Goal: Find specific page/section: Find specific page/section

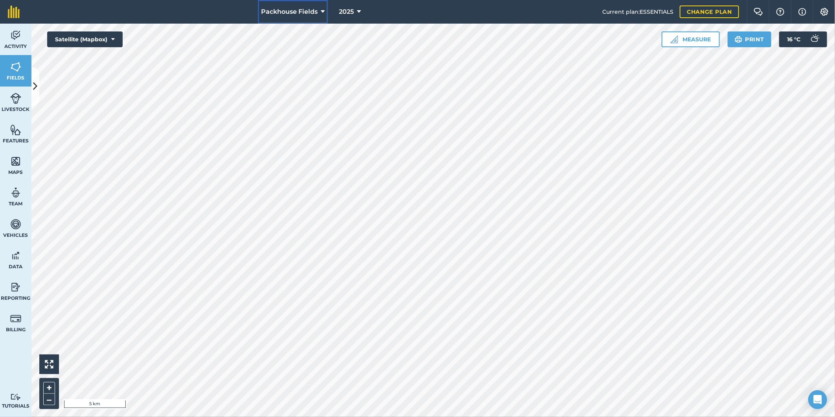
click at [308, 7] on span "Packhouse Fields" at bounding box center [289, 11] width 57 height 9
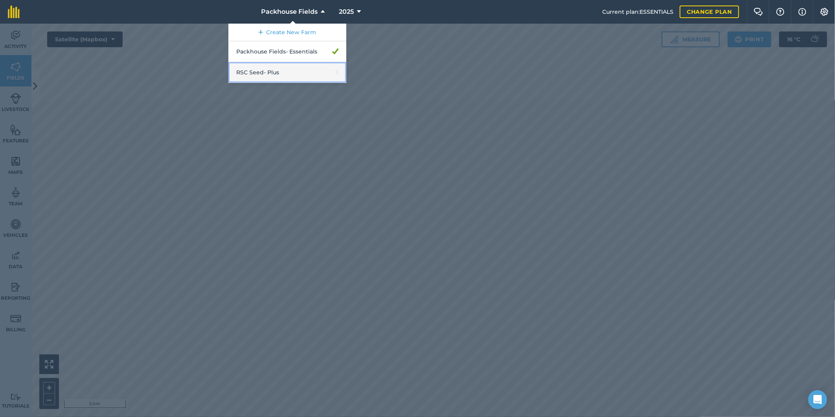
click at [298, 68] on link "RSC Seed - Plus" at bounding box center [287, 72] width 118 height 21
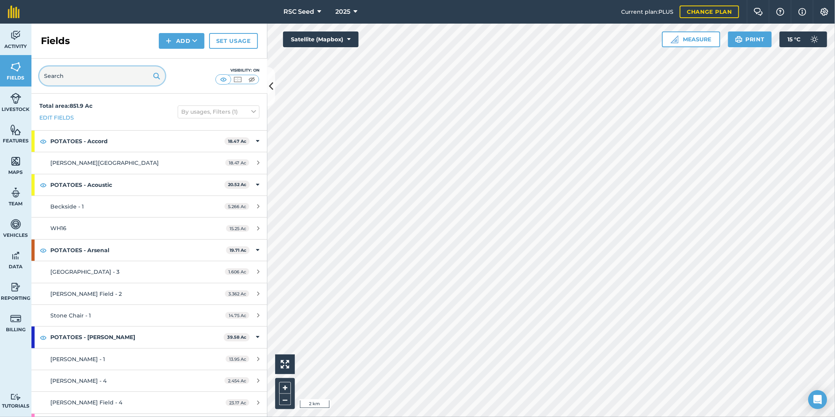
click at [97, 72] on input "text" at bounding box center [102, 75] width 126 height 19
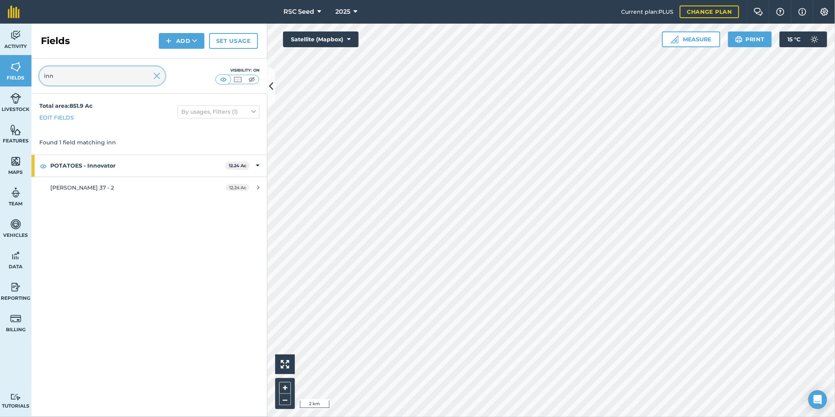
type input "inn"
click at [157, 79] on img at bounding box center [156, 75] width 7 height 9
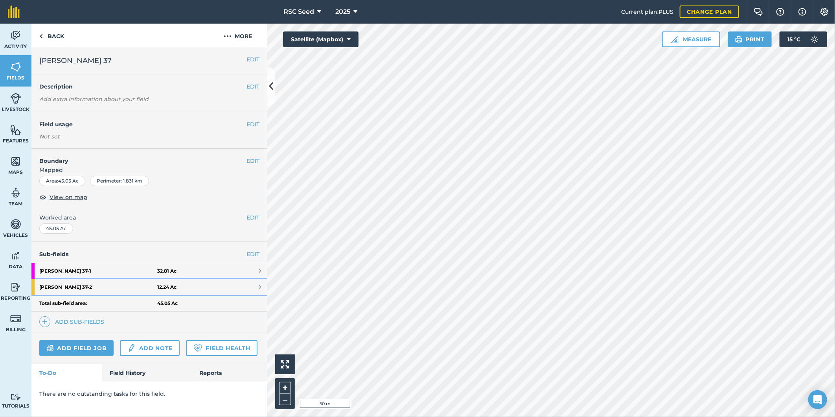
click at [101, 289] on strong "[PERSON_NAME] 37 - 2" at bounding box center [98, 287] width 118 height 16
